Goal: Task Accomplishment & Management: Manage account settings

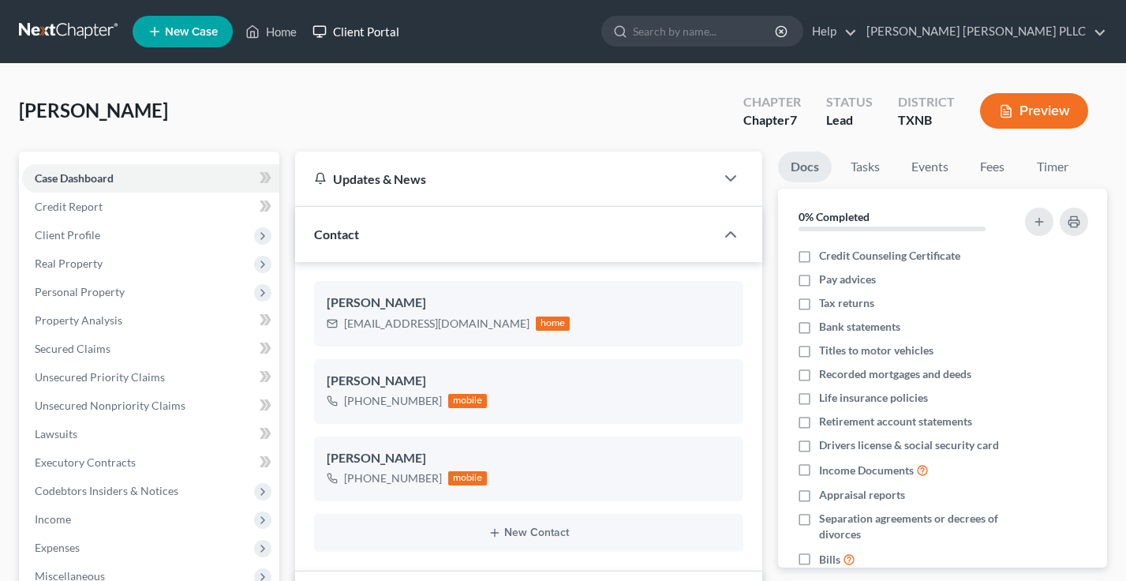
click at [381, 32] on link "Client Portal" at bounding box center [356, 31] width 103 height 28
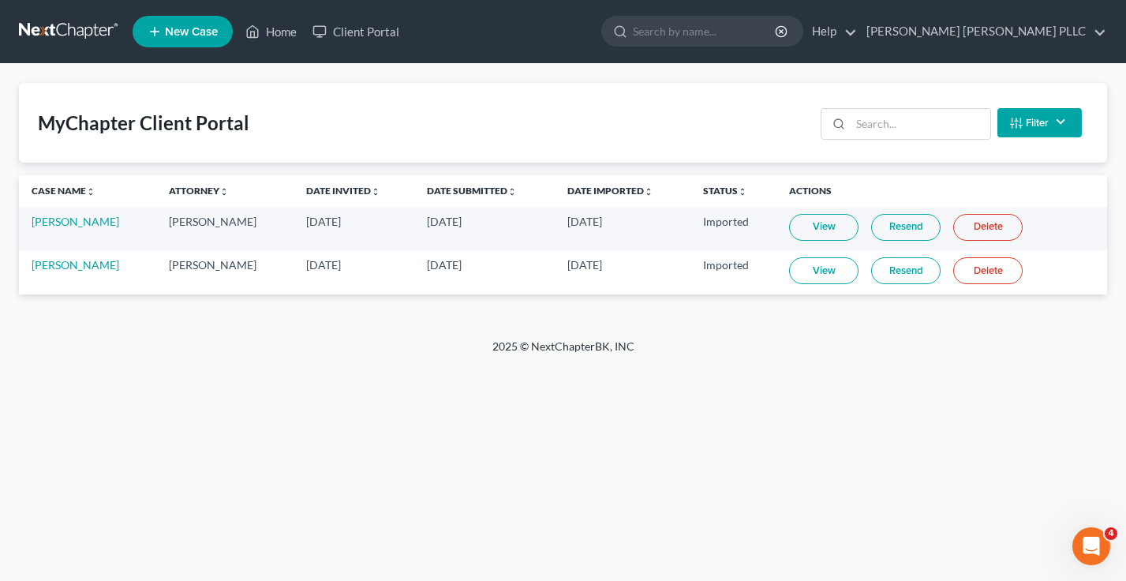
click at [821, 272] on link "View" at bounding box center [823, 270] width 69 height 27
click at [269, 32] on link "Home" at bounding box center [271, 31] width 67 height 28
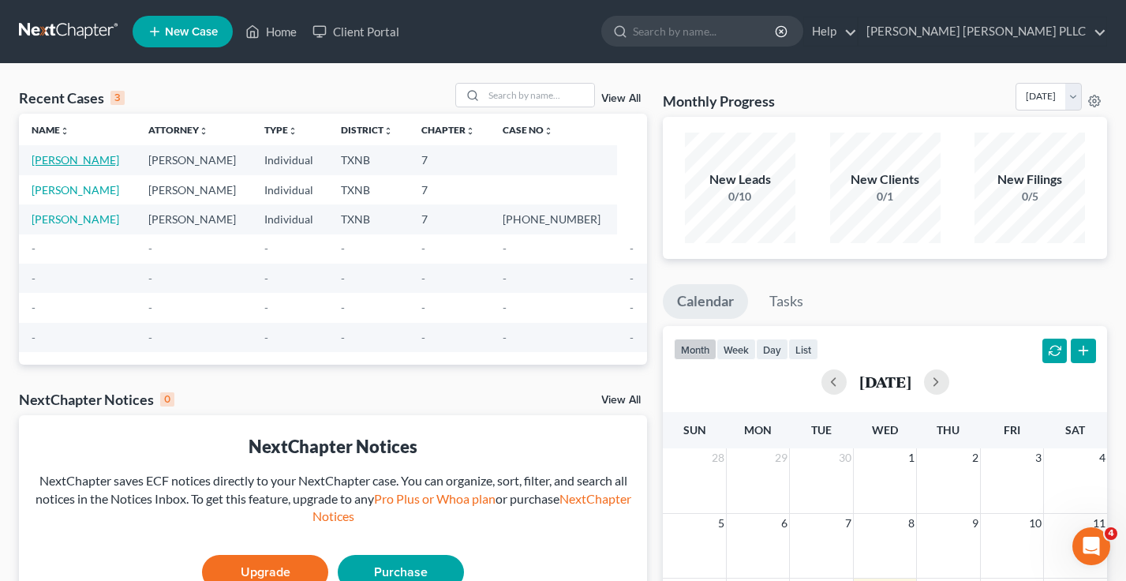
click at [57, 163] on link "[PERSON_NAME]" at bounding box center [76, 159] width 88 height 13
select select "10"
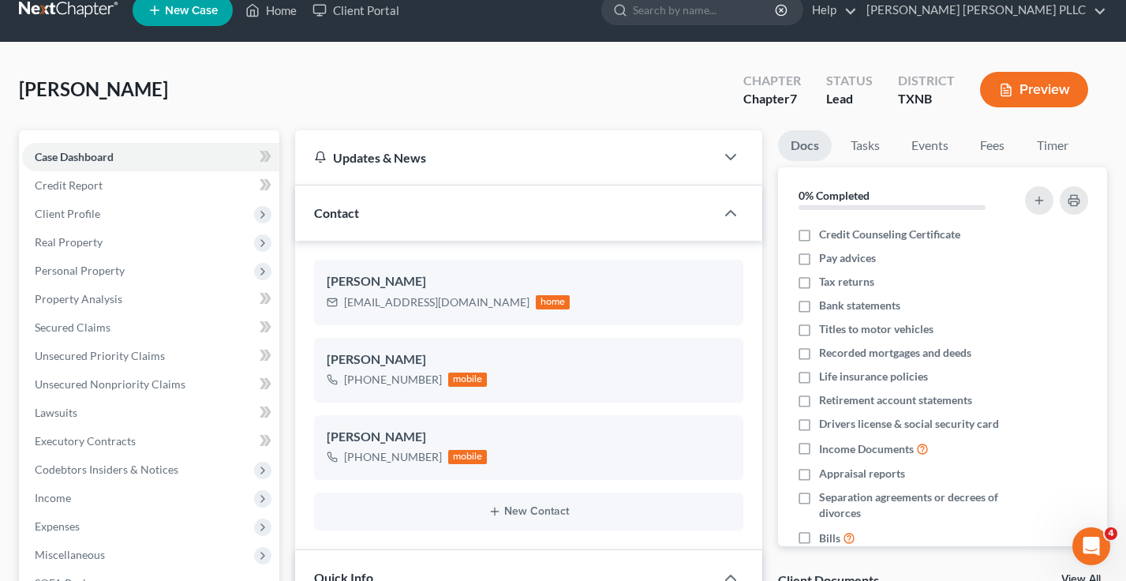
scroll to position [32, 0]
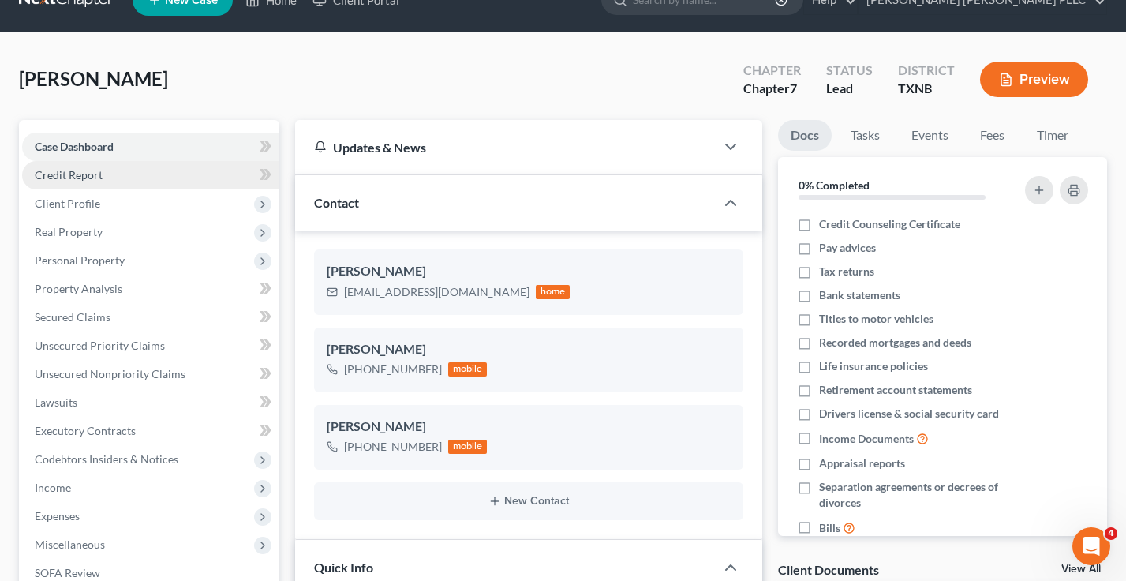
click at [104, 178] on link "Credit Report" at bounding box center [150, 175] width 257 height 28
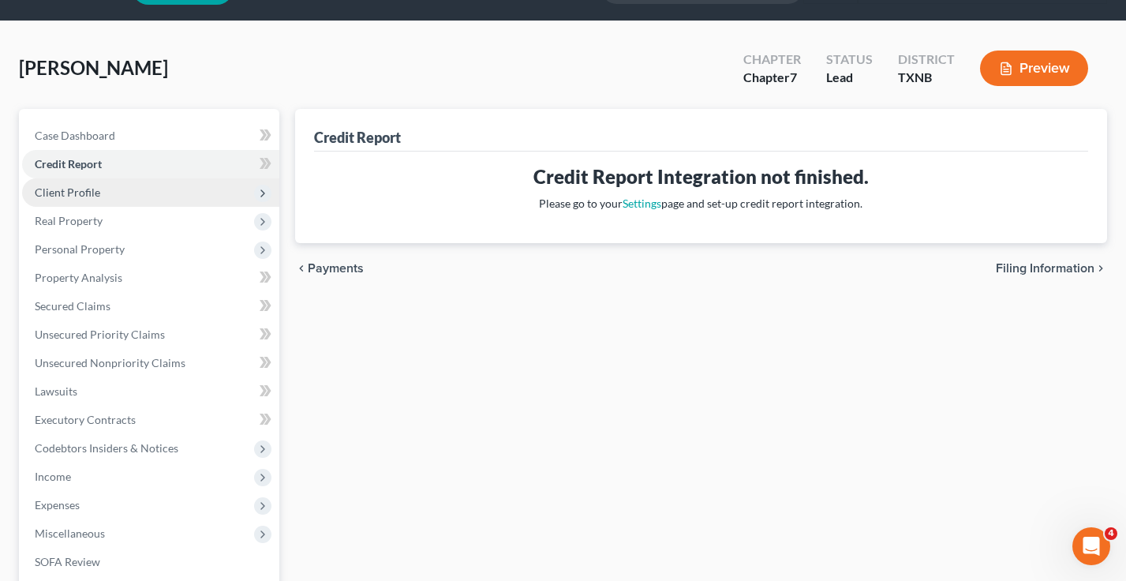
scroll to position [71, 0]
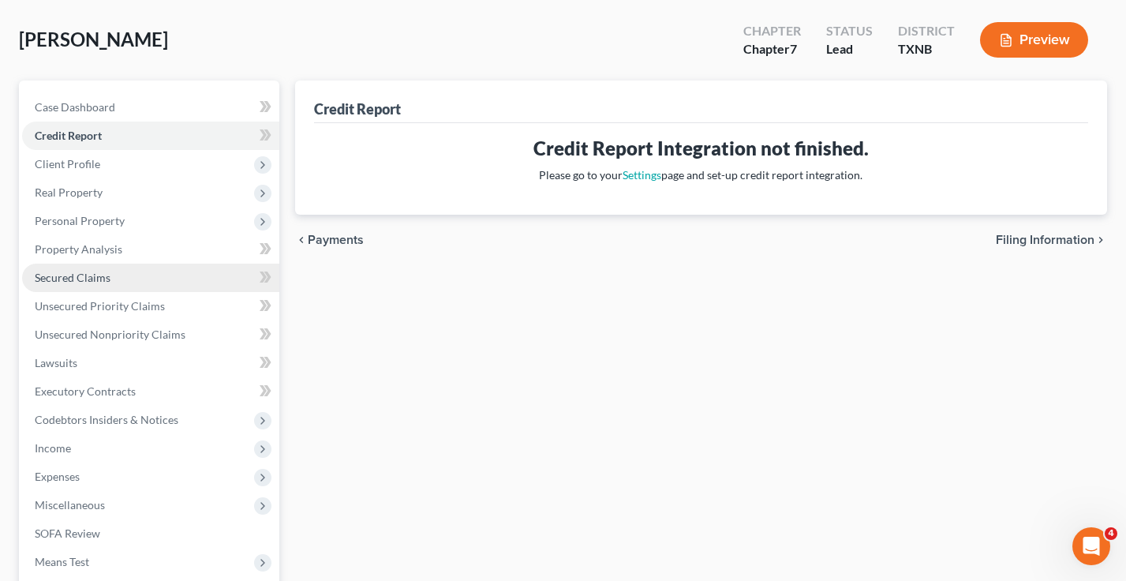
click at [99, 277] on span "Secured Claims" at bounding box center [73, 277] width 76 height 13
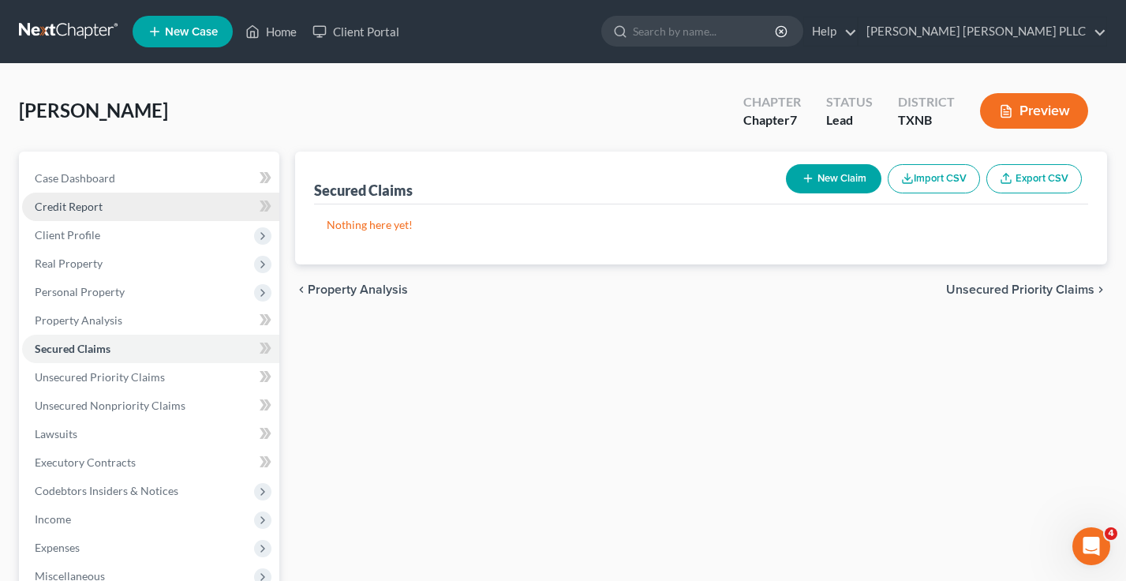
click at [92, 210] on span "Credit Report" at bounding box center [69, 206] width 68 height 13
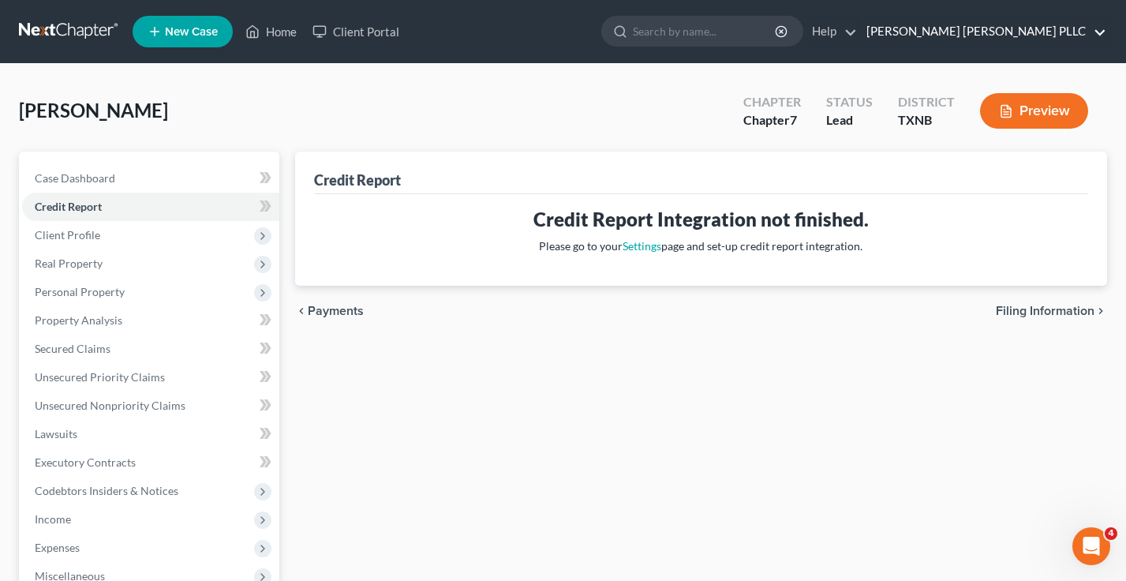
click at [1028, 32] on link "[PERSON_NAME] [PERSON_NAME] PLLC" at bounding box center [983, 31] width 248 height 28
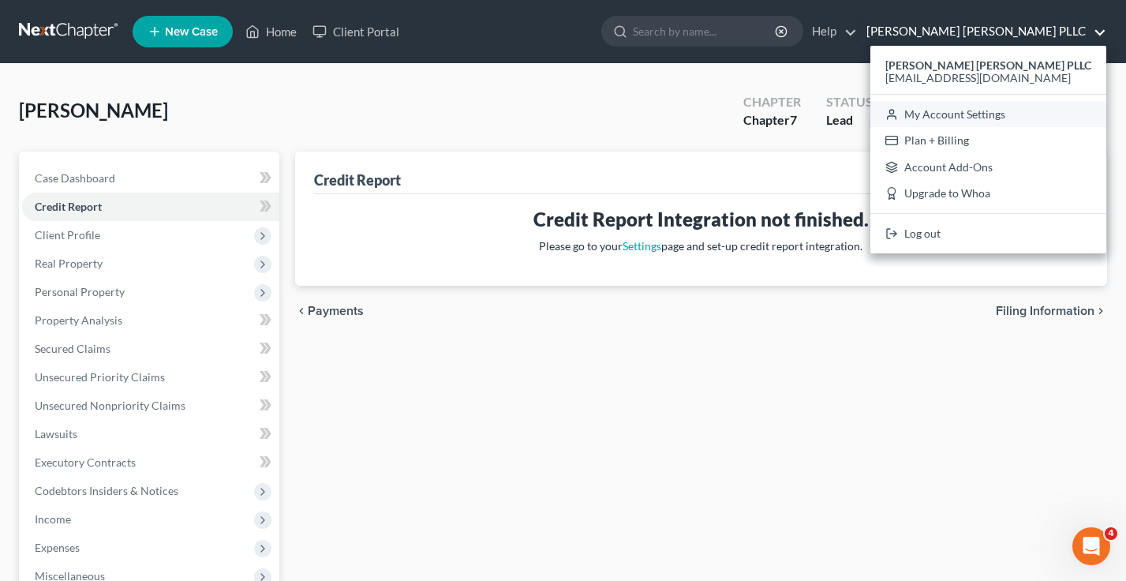
click at [1002, 106] on link "My Account Settings" at bounding box center [989, 114] width 236 height 27
select select "24"
select select "45"
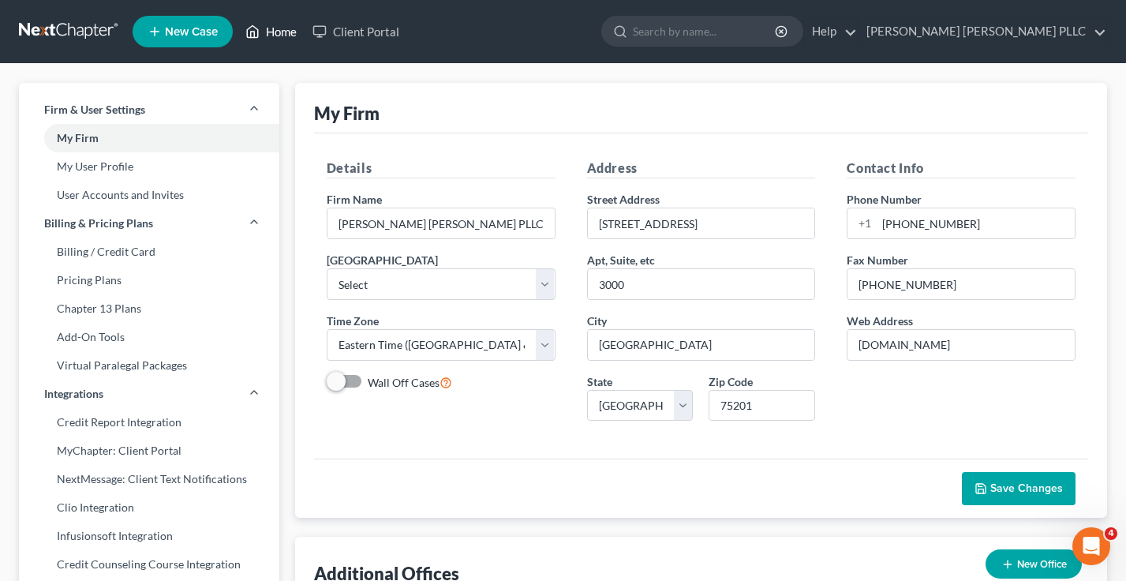
click at [294, 29] on link "Home" at bounding box center [271, 31] width 67 height 28
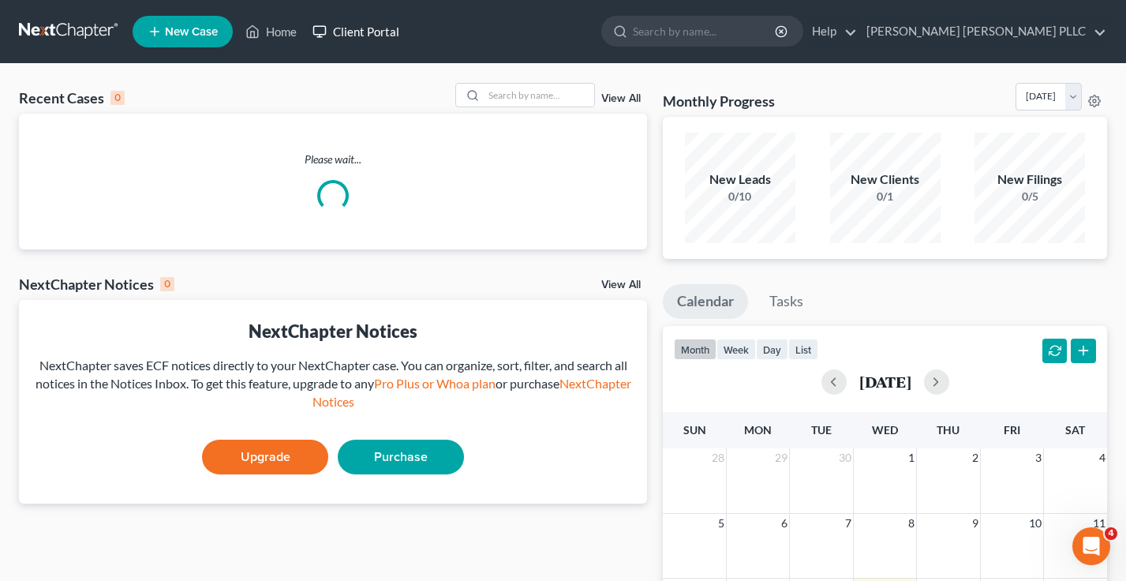
click at [382, 30] on link "Client Portal" at bounding box center [356, 31] width 103 height 28
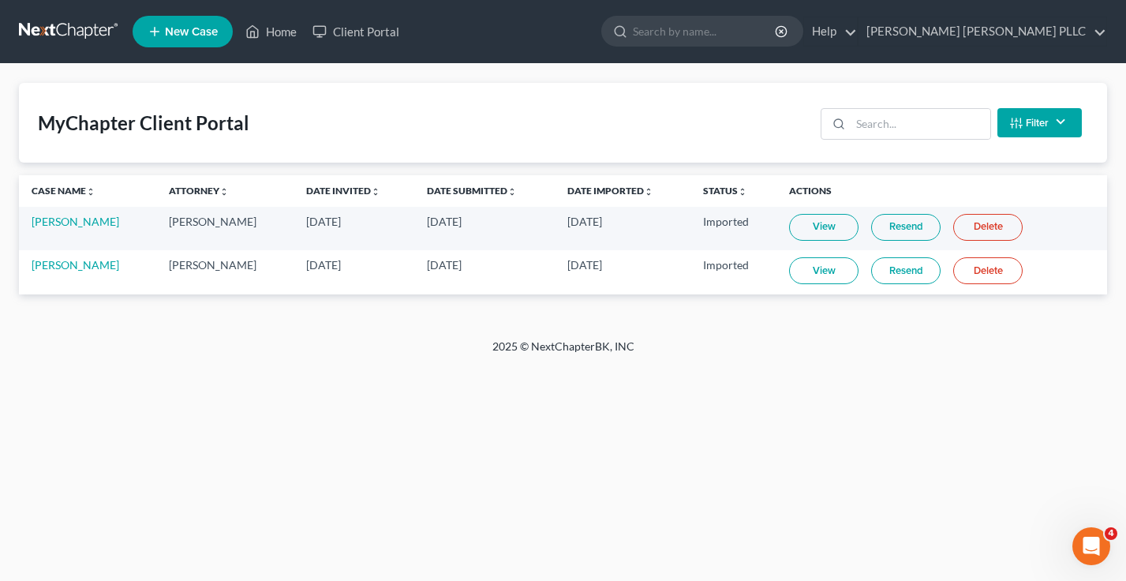
click at [806, 268] on link "View" at bounding box center [823, 270] width 69 height 27
click at [277, 19] on link "Home" at bounding box center [271, 31] width 67 height 28
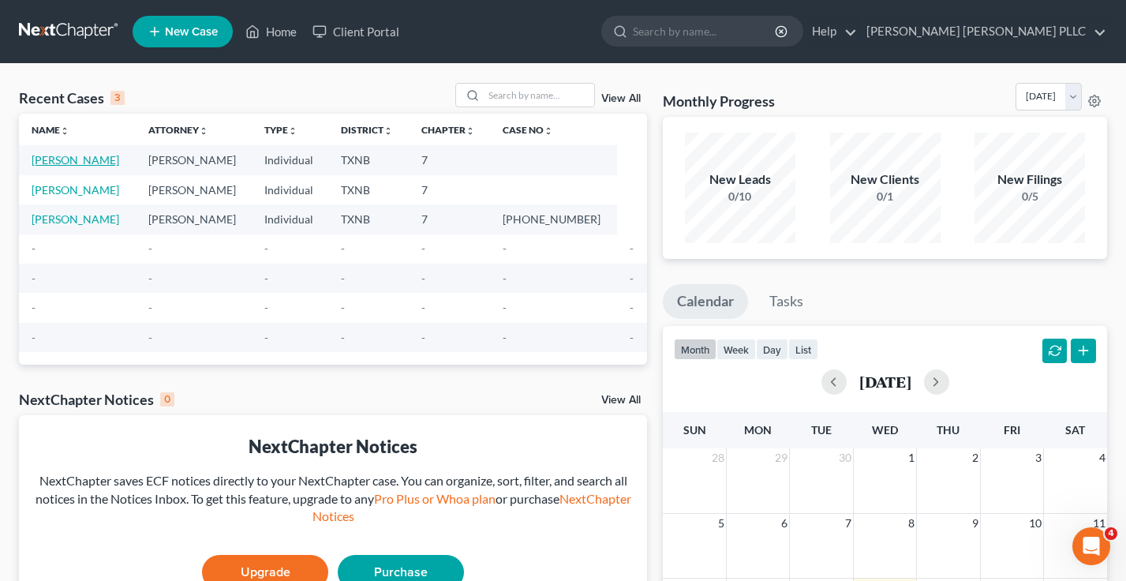
click at [69, 163] on link "[PERSON_NAME]" at bounding box center [76, 159] width 88 height 13
select select "10"
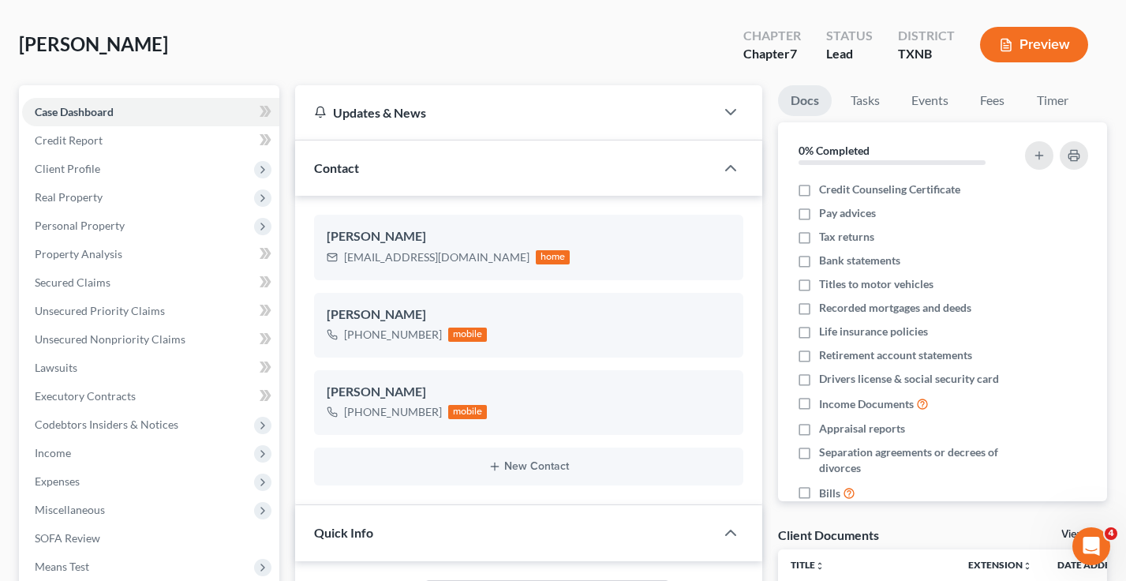
scroll to position [193, 0]
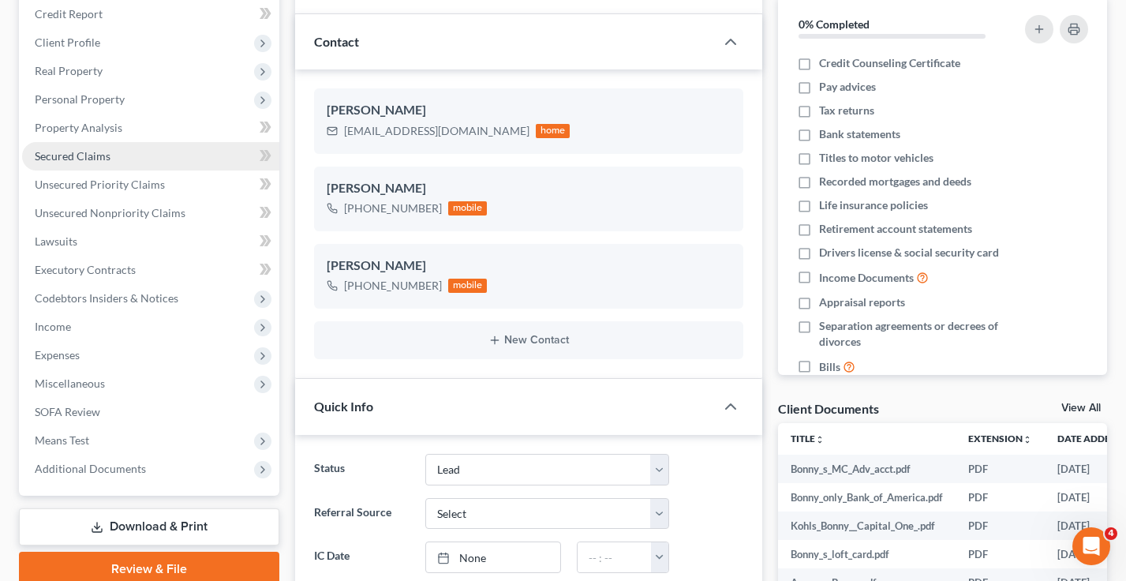
click at [101, 159] on span "Secured Claims" at bounding box center [73, 155] width 76 height 13
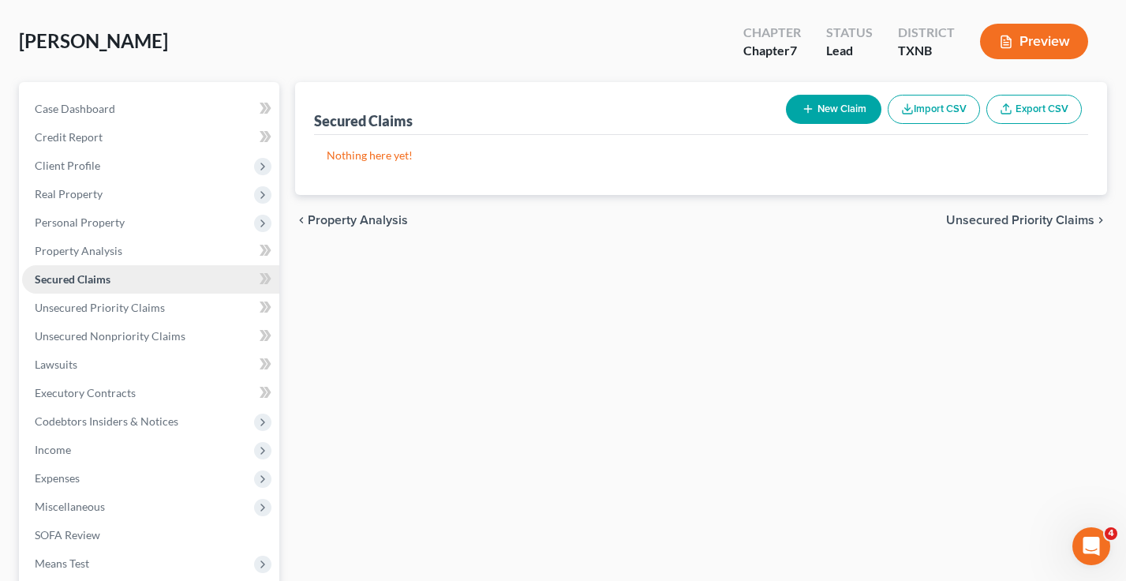
scroll to position [130, 0]
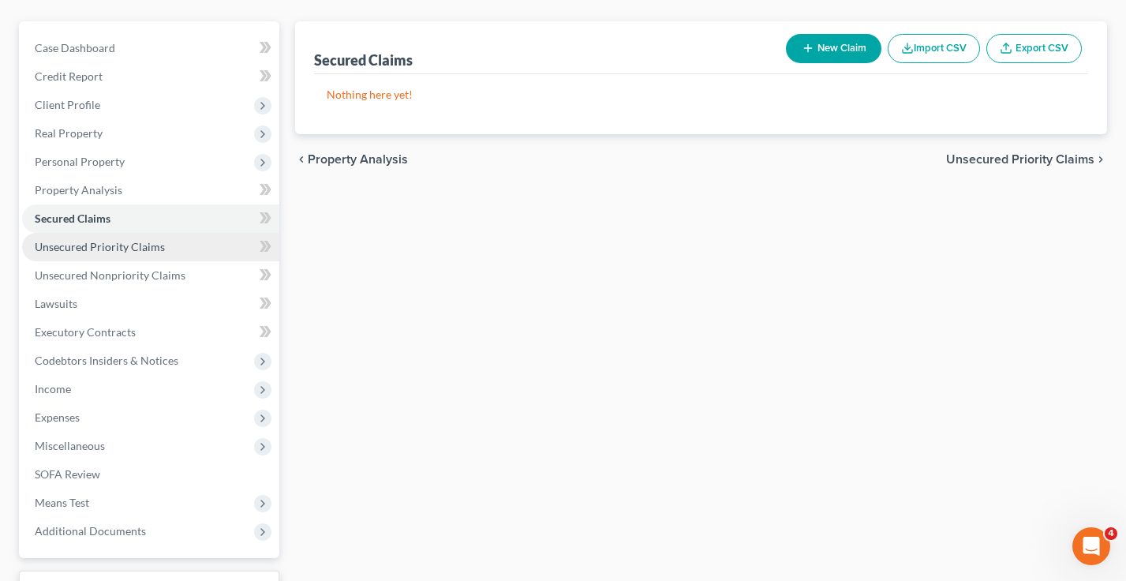
click at [106, 253] on span "Unsecured Priority Claims" at bounding box center [100, 246] width 130 height 13
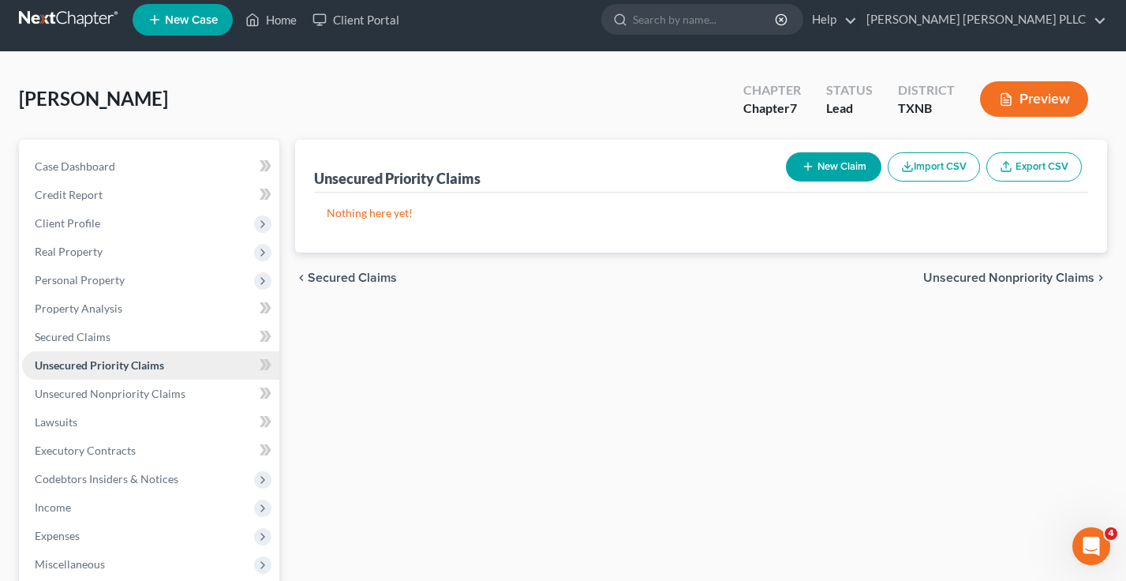
scroll to position [114, 0]
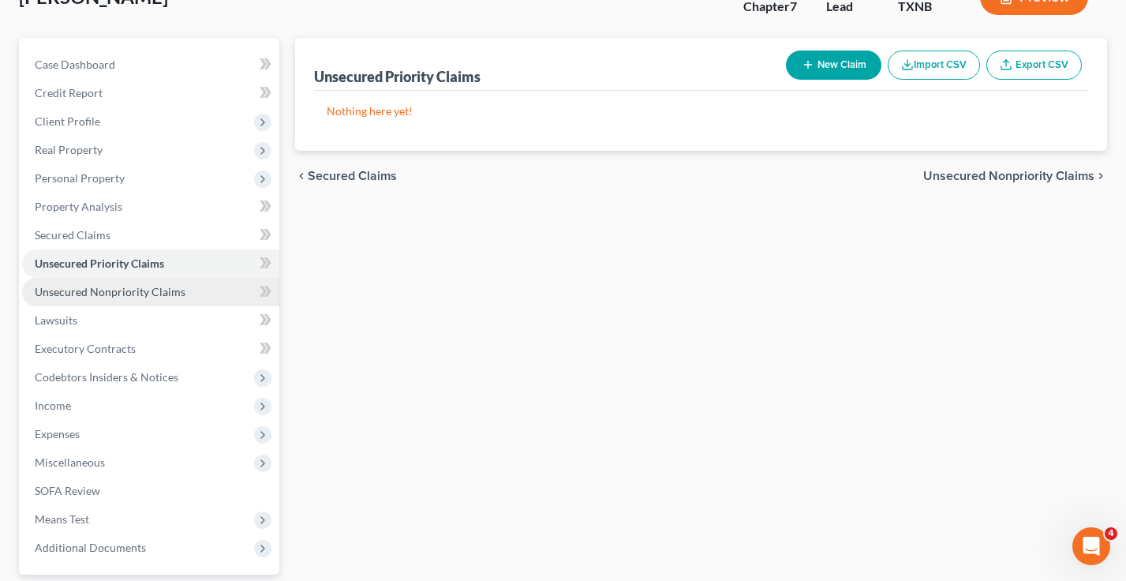
click at [99, 304] on link "Unsecured Nonpriority Claims" at bounding box center [150, 292] width 257 height 28
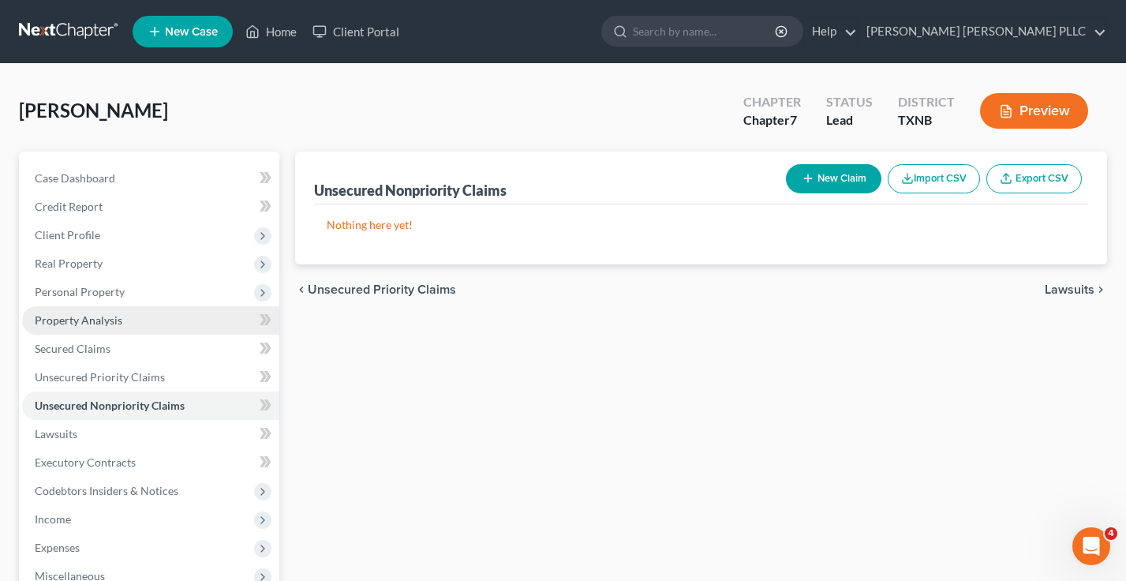
scroll to position [257, 0]
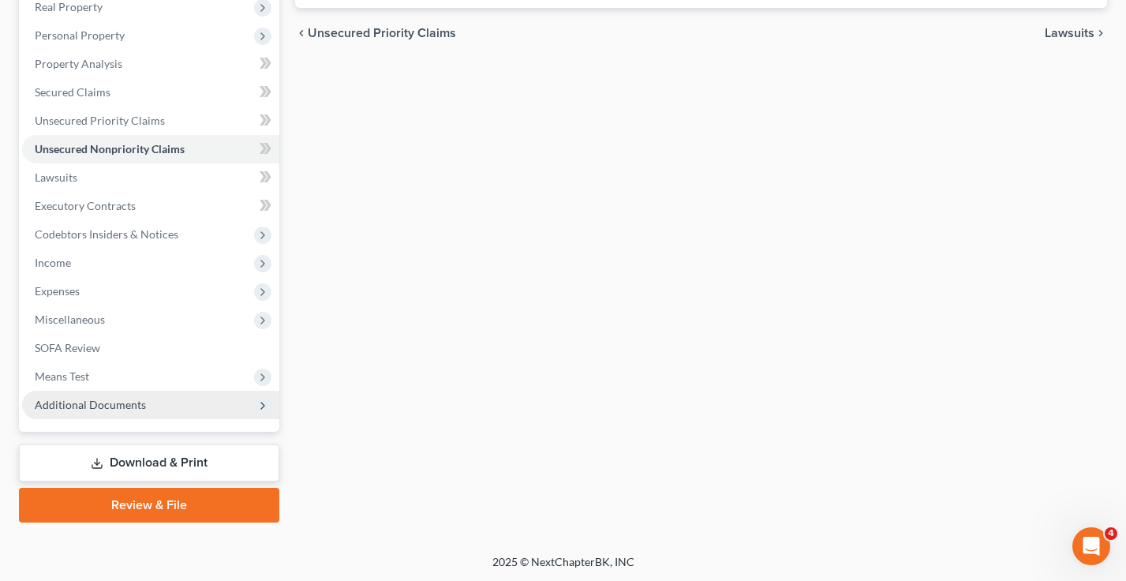
click at [119, 407] on span "Additional Documents" at bounding box center [90, 404] width 111 height 13
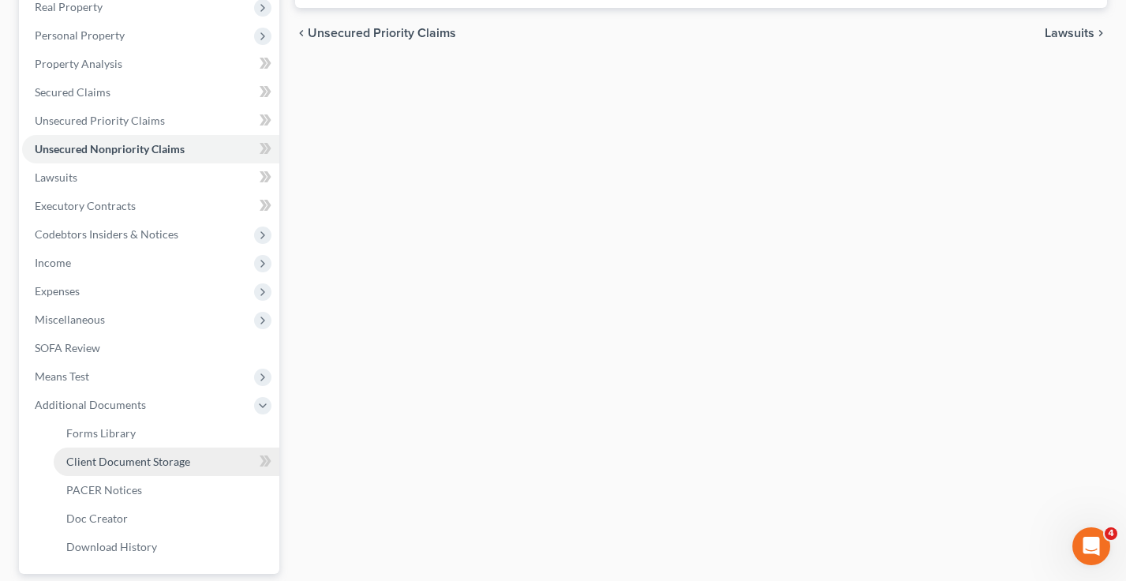
click at [124, 458] on span "Client Document Storage" at bounding box center [128, 461] width 124 height 13
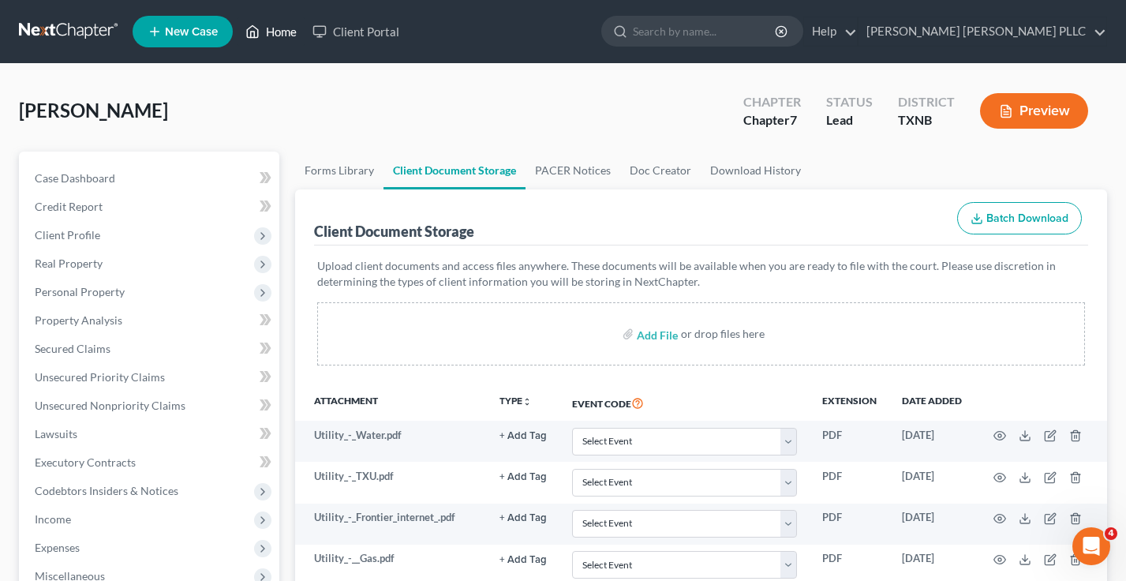
click at [281, 39] on link "Home" at bounding box center [271, 31] width 67 height 28
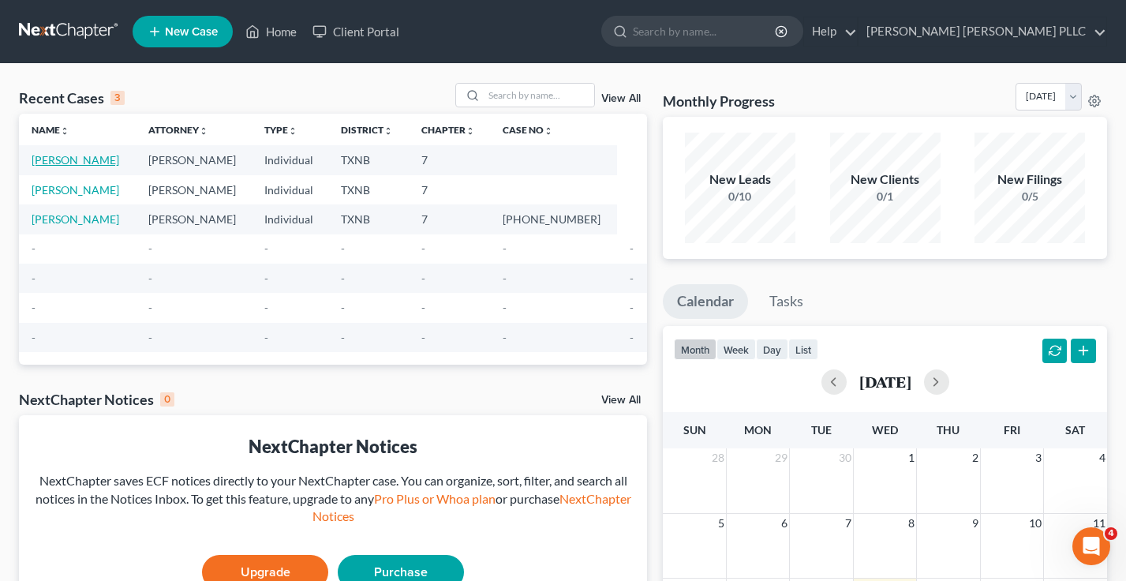
click at [61, 161] on link "[PERSON_NAME]" at bounding box center [76, 159] width 88 height 13
select select "10"
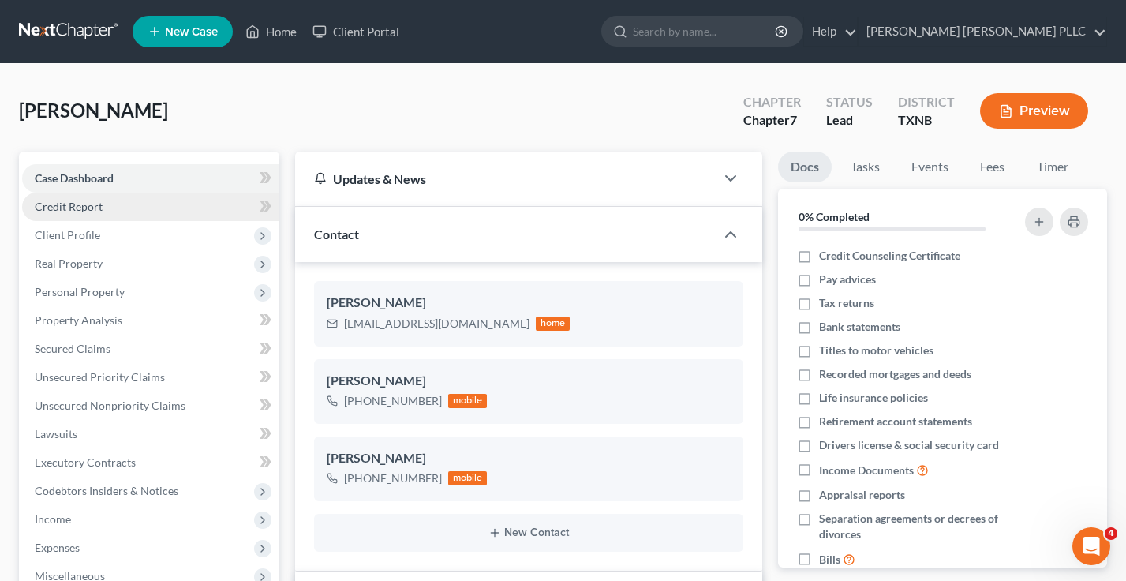
scroll to position [418, 0]
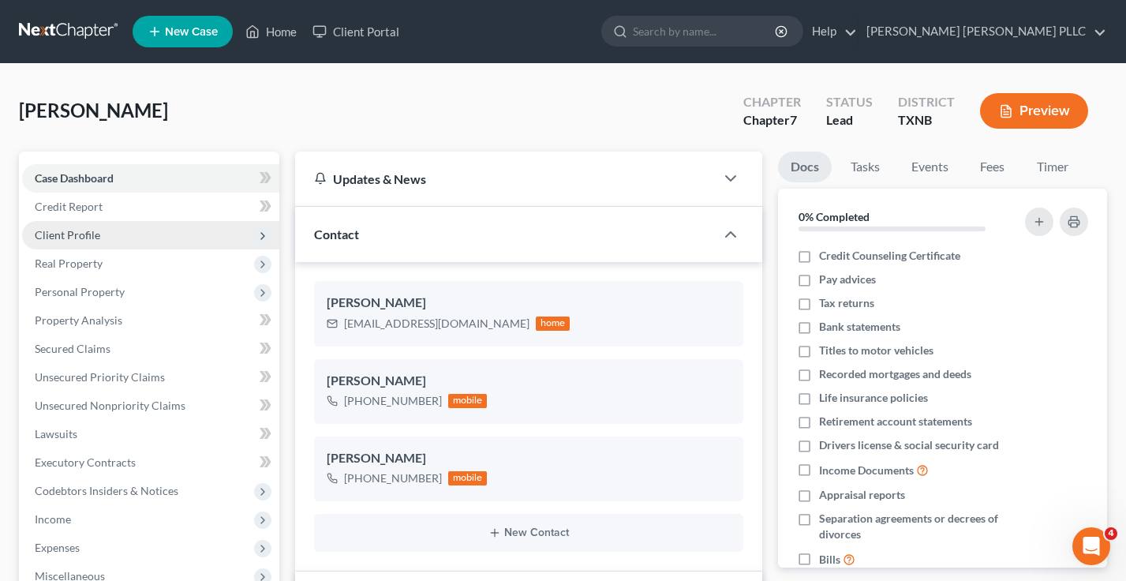
click at [96, 240] on span "Client Profile" at bounding box center [68, 234] width 66 height 13
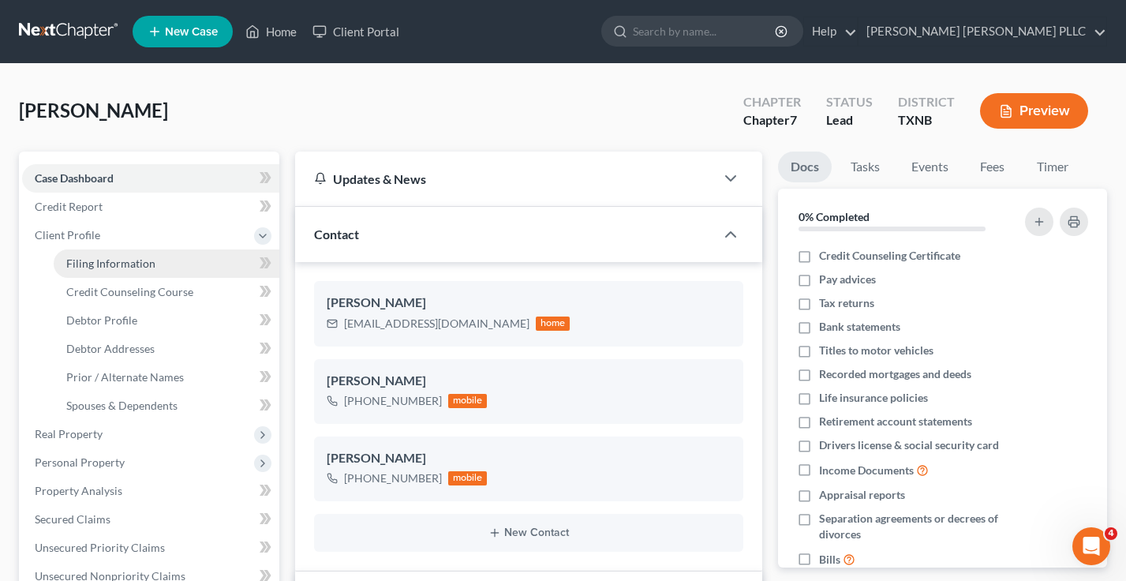
click at [108, 260] on span "Filing Information" at bounding box center [110, 263] width 89 height 13
select select "1"
select select "0"
select select "78"
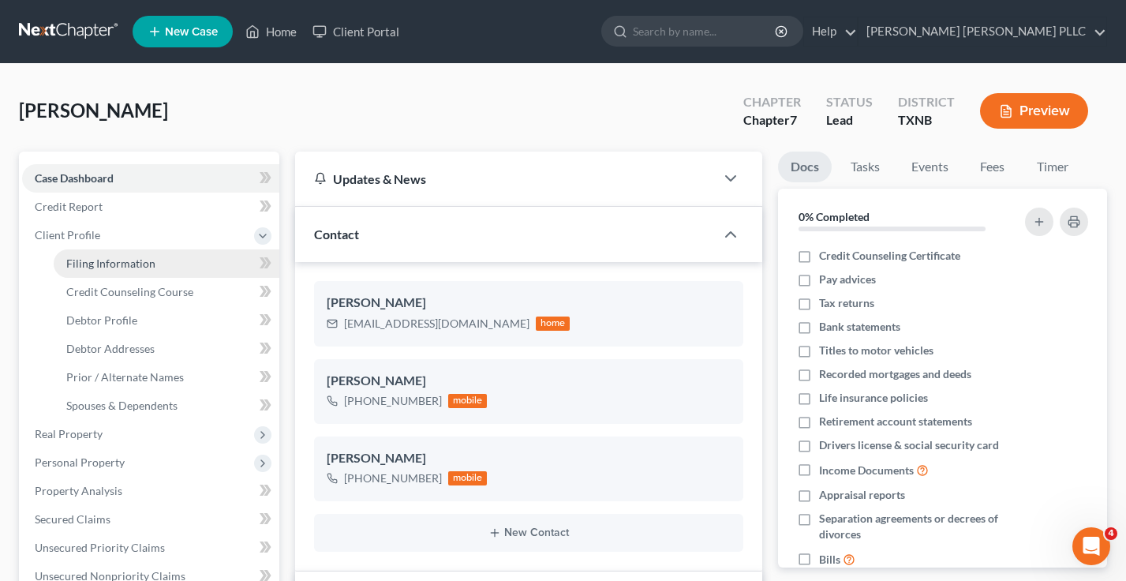
select select "45"
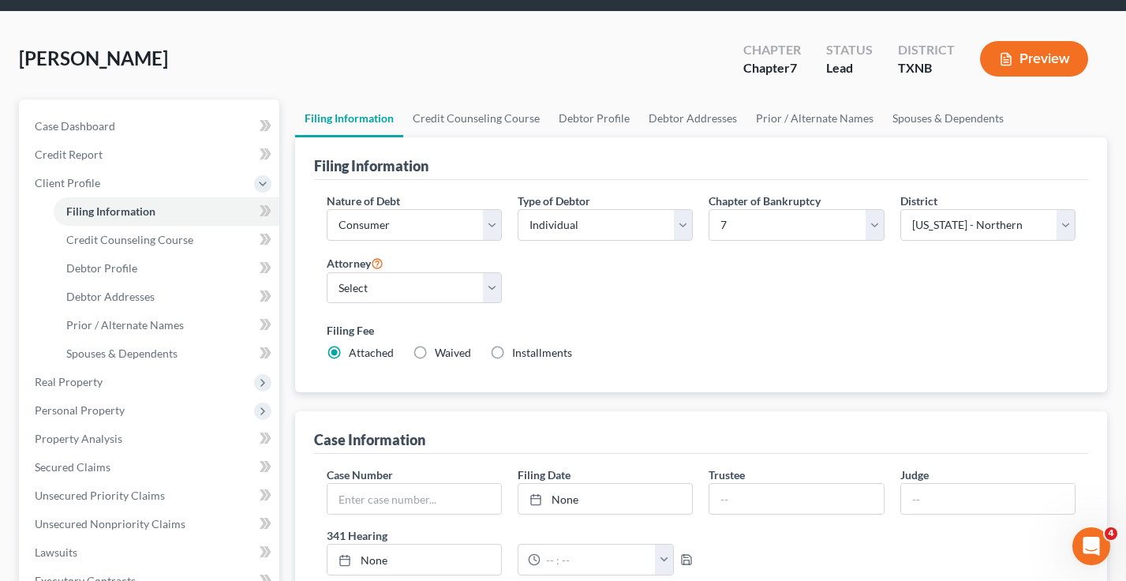
scroll to position [64, 0]
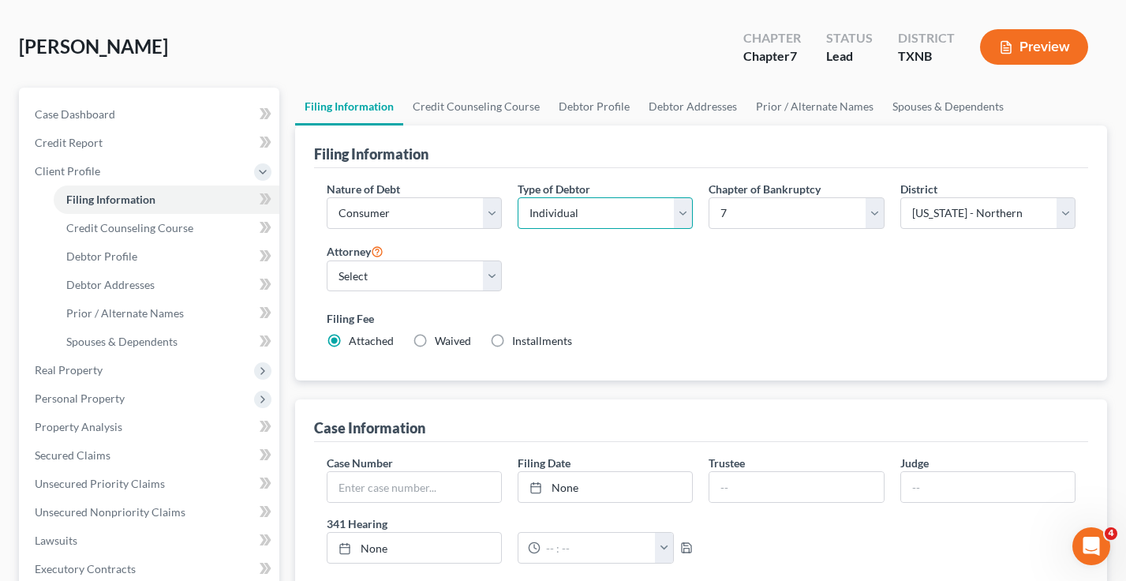
click at [583, 202] on select "Select Individual Joint" at bounding box center [605, 213] width 175 height 32
drag, startPoint x: 600, startPoint y: 188, endPoint x: 511, endPoint y: 179, distance: 89.6
click at [511, 181] on div "Type of Debtor Select Individual Joint" at bounding box center [605, 211] width 191 height 61
click at [582, 215] on select "Select Individual Joint" at bounding box center [605, 213] width 175 height 32
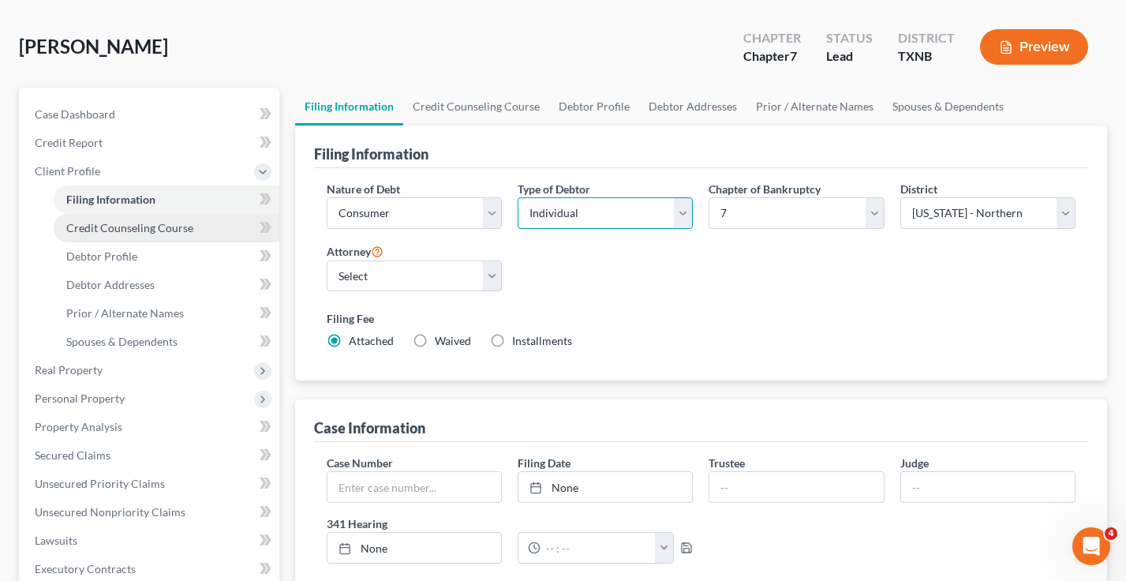
scroll to position [107, 0]
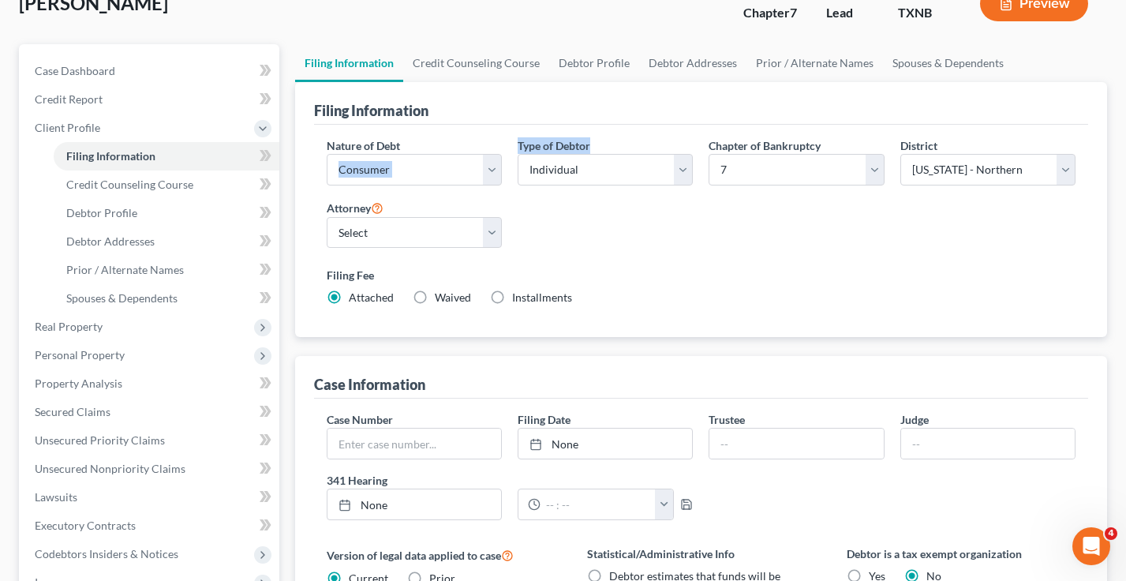
drag, startPoint x: 594, startPoint y: 142, endPoint x: 504, endPoint y: 141, distance: 90.8
click at [504, 141] on div "Nature of Debt Select Business Consumer Other Nature of Business Select Clearin…" at bounding box center [701, 228] width 765 height 182
click at [504, 141] on div "Nature of Debt Select Business Consumer Other Nature of Business Select Clearin…" at bounding box center [414, 167] width 191 height 61
drag, startPoint x: 599, startPoint y: 141, endPoint x: 504, endPoint y: 140, distance: 94.7
click at [504, 140] on div "Nature of Debt Select Business Consumer Other Nature of Business Select Clearin…" at bounding box center [701, 228] width 765 height 182
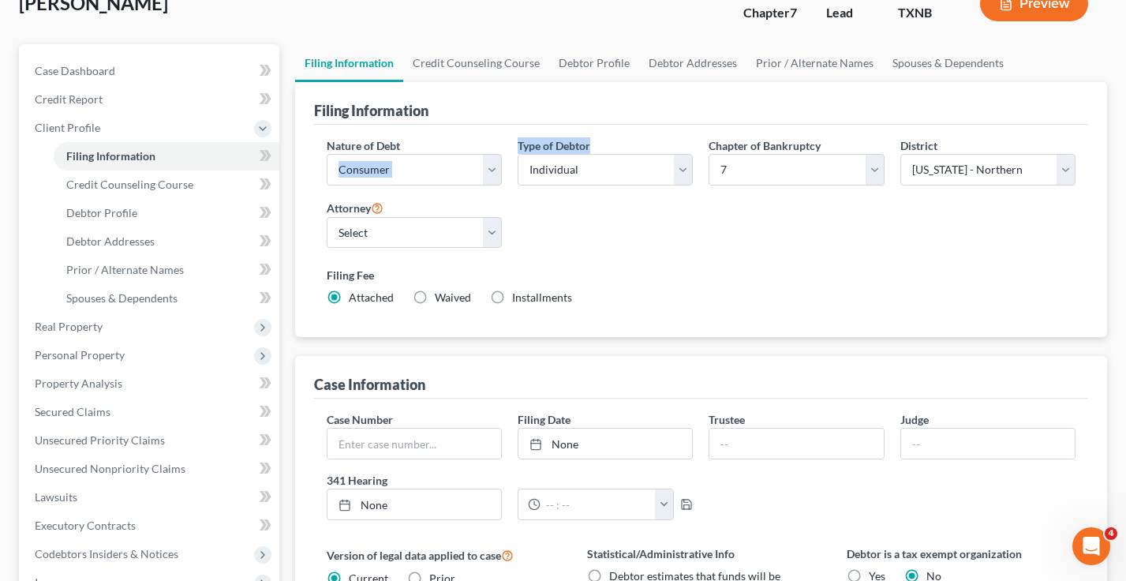
click at [504, 140] on div "Nature of Debt Select Business Consumer Other Nature of Business Select Clearin…" at bounding box center [414, 167] width 191 height 61
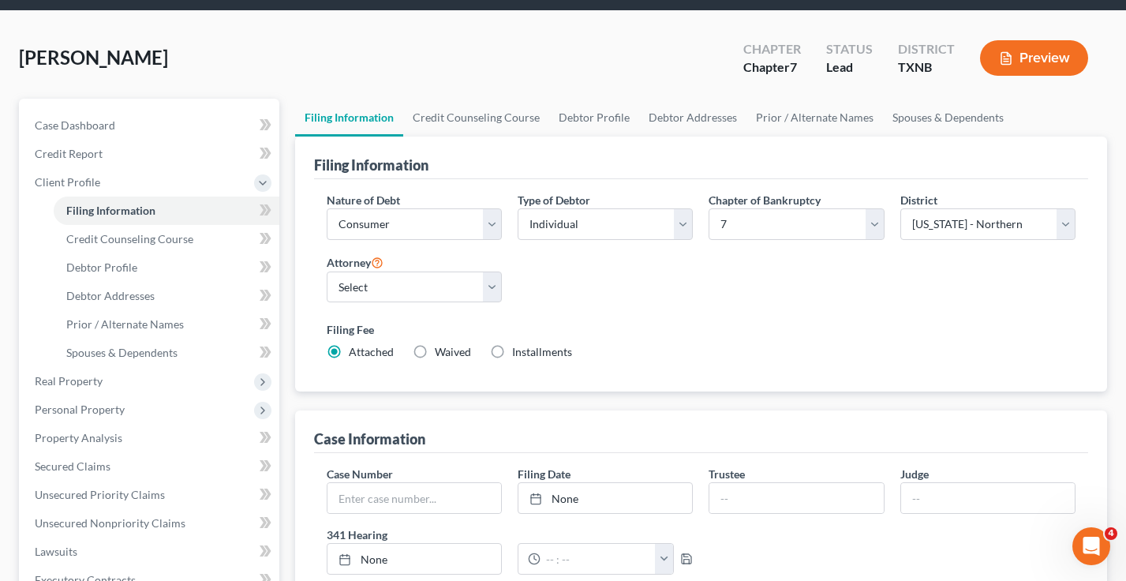
scroll to position [0, 0]
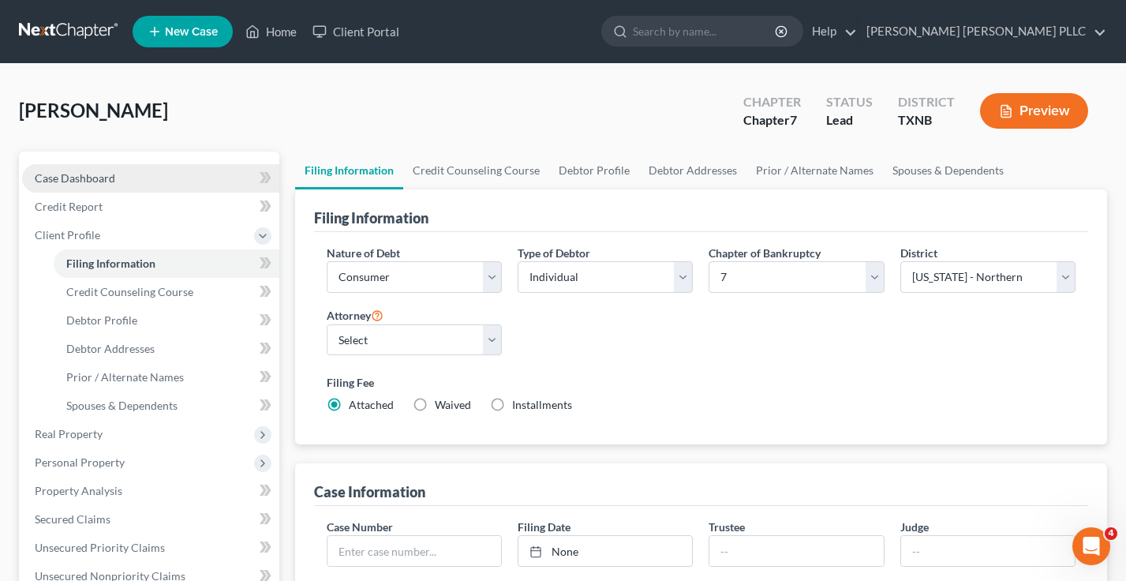
click at [88, 179] on span "Case Dashboard" at bounding box center [75, 177] width 81 height 13
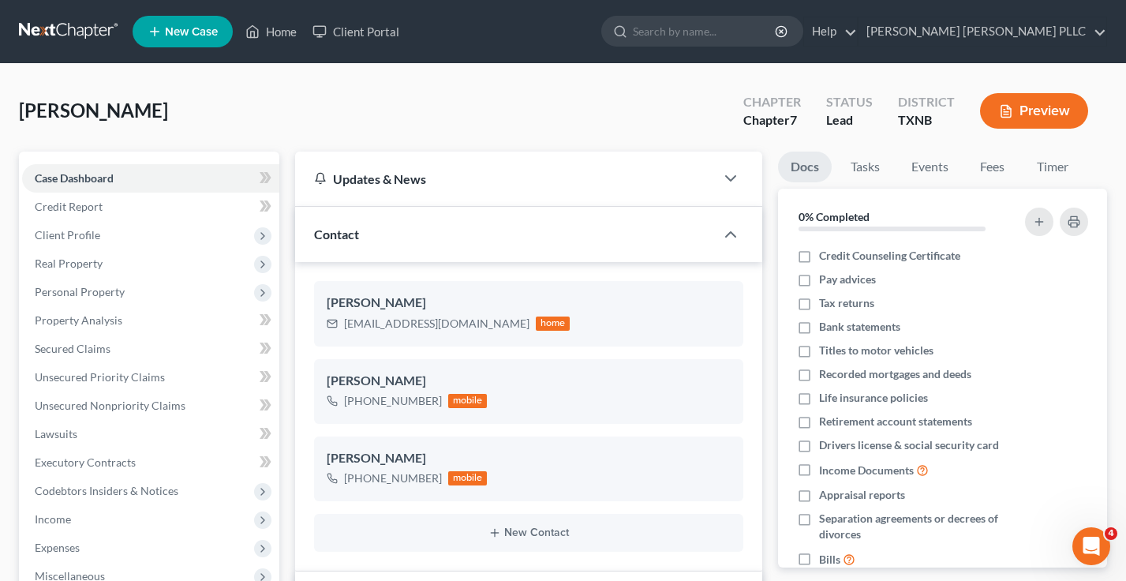
scroll to position [418, 0]
click at [1053, 35] on link "[PERSON_NAME] [PERSON_NAME] PLLC" at bounding box center [983, 31] width 248 height 28
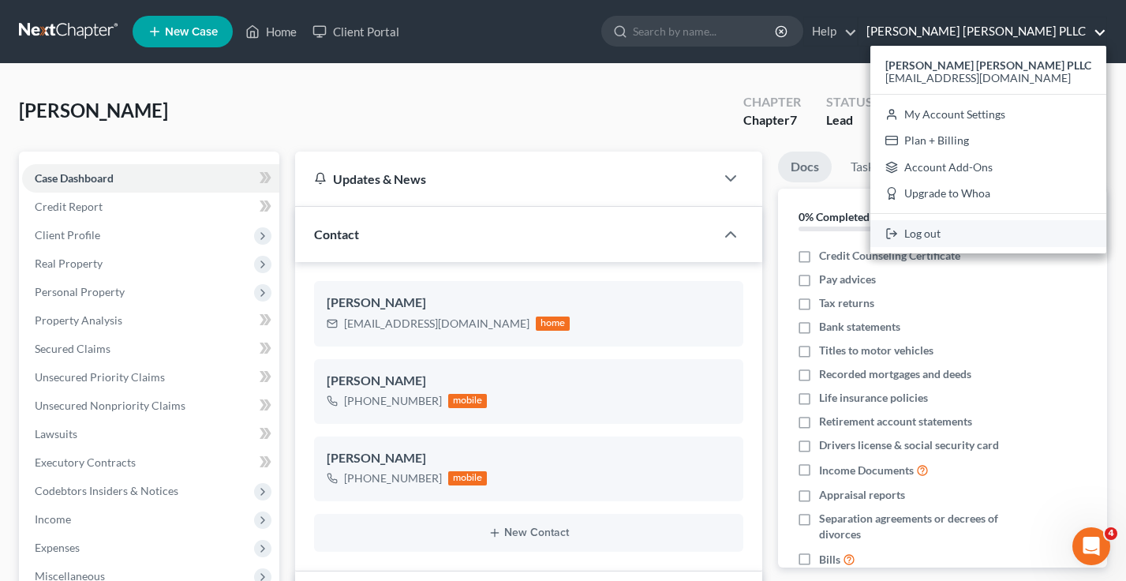
click at [983, 238] on link "Log out" at bounding box center [989, 233] width 236 height 27
